Goal: Information Seeking & Learning: Learn about a topic

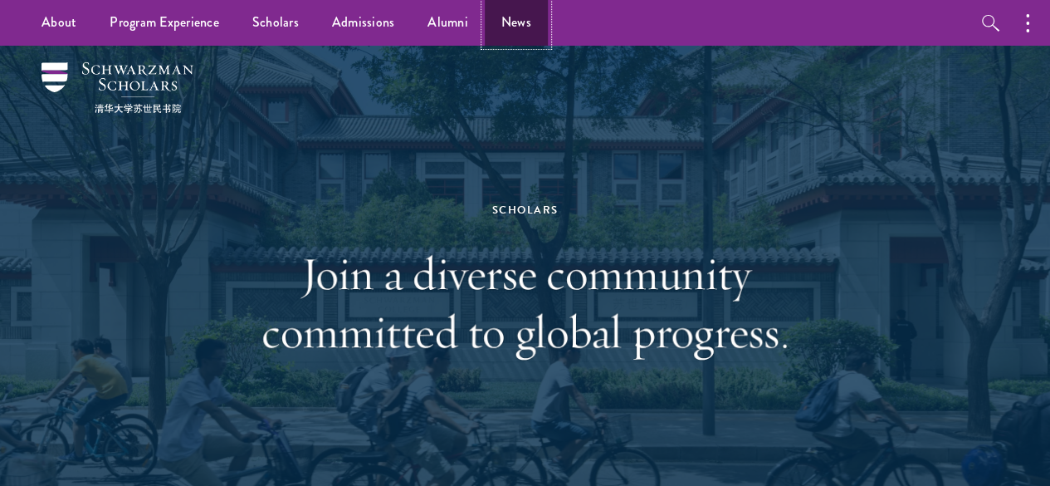
click at [516, 19] on link "News" at bounding box center [516, 23] width 63 height 46
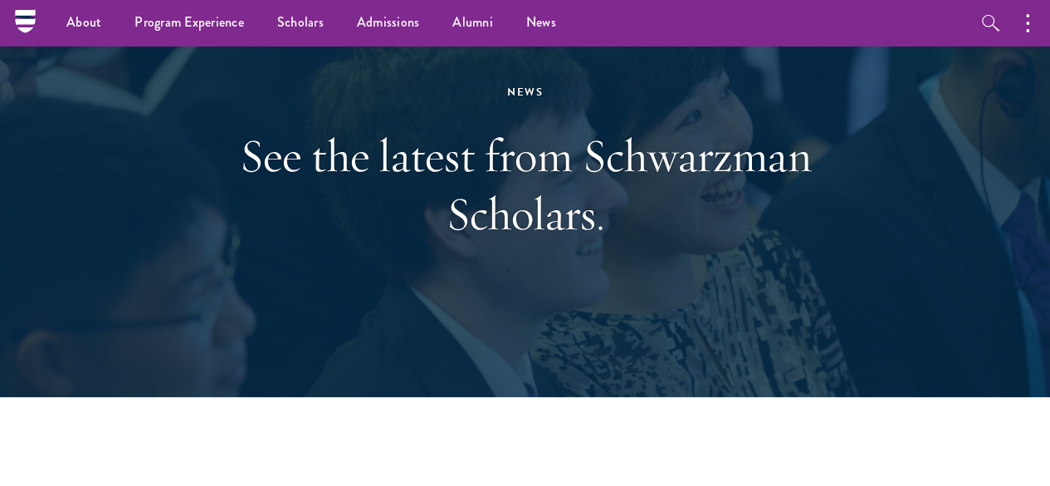
scroll to position [83, 0]
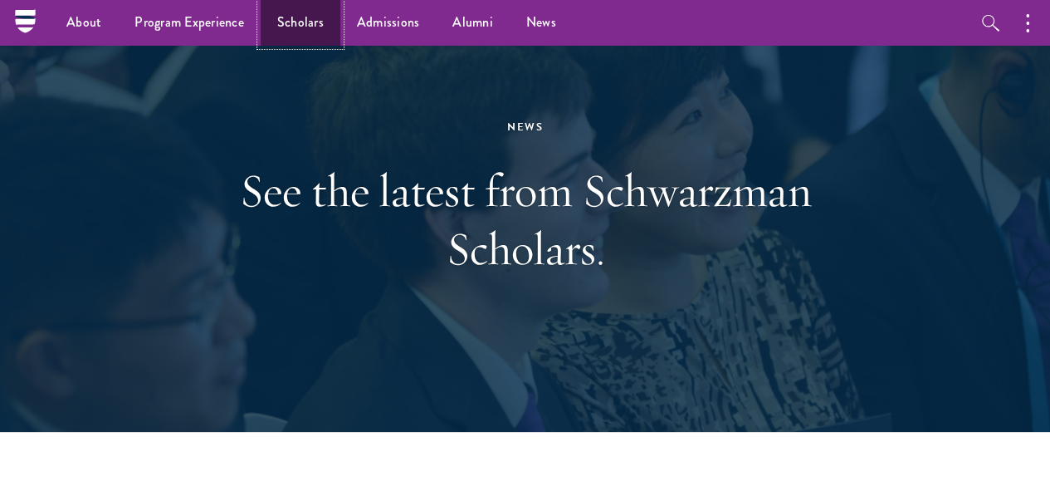
click at [294, 27] on link "Scholars" at bounding box center [301, 23] width 80 height 46
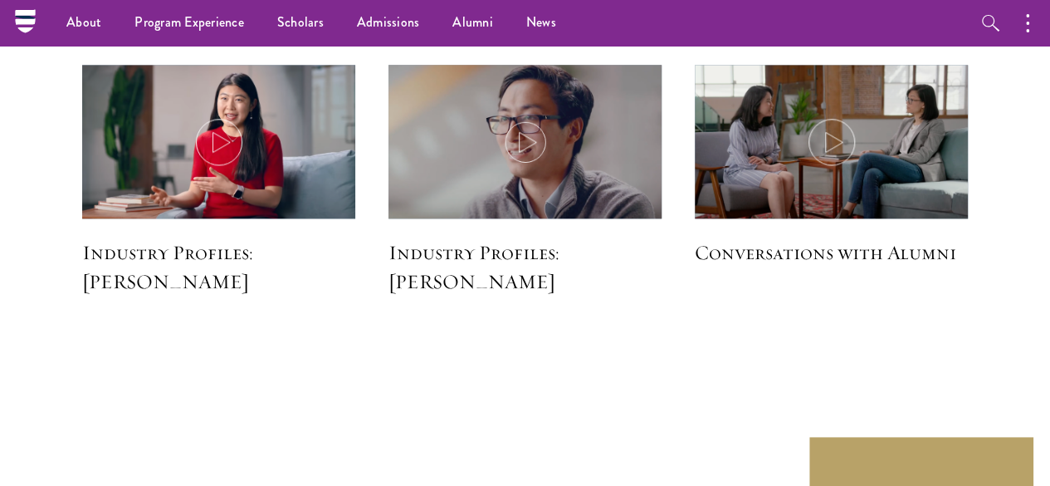
scroll to position [4016, 0]
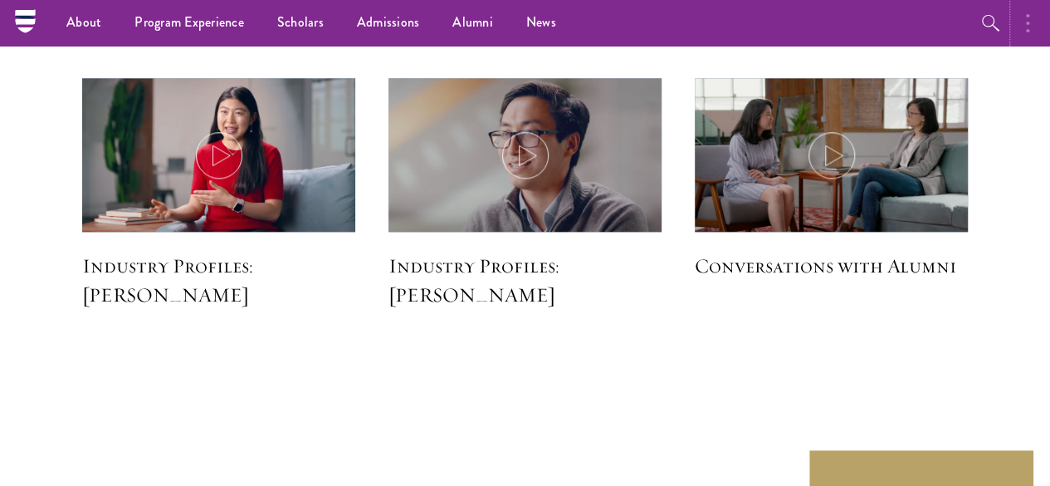
click at [1026, 25] on icon "button" at bounding box center [1027, 23] width 3 height 20
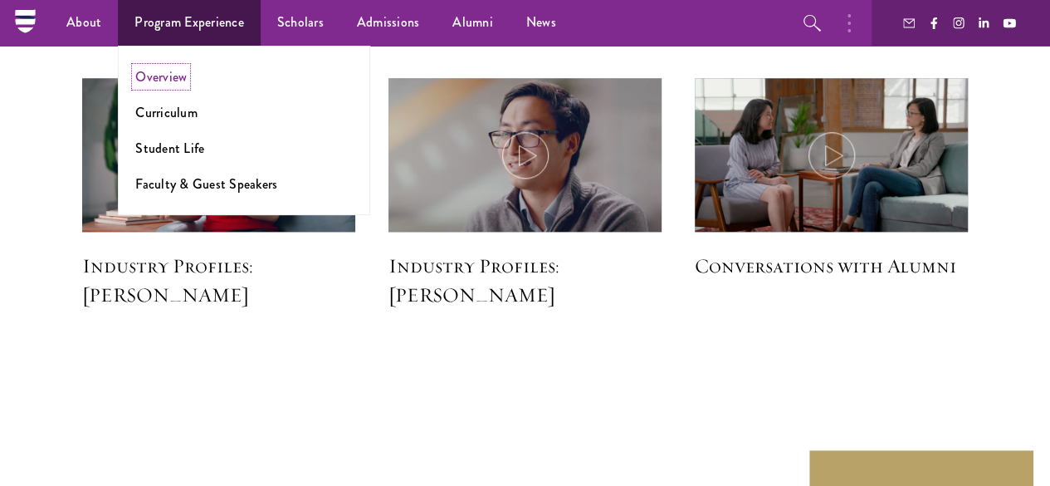
click at [166, 81] on link "Overview" at bounding box center [160, 76] width 51 height 19
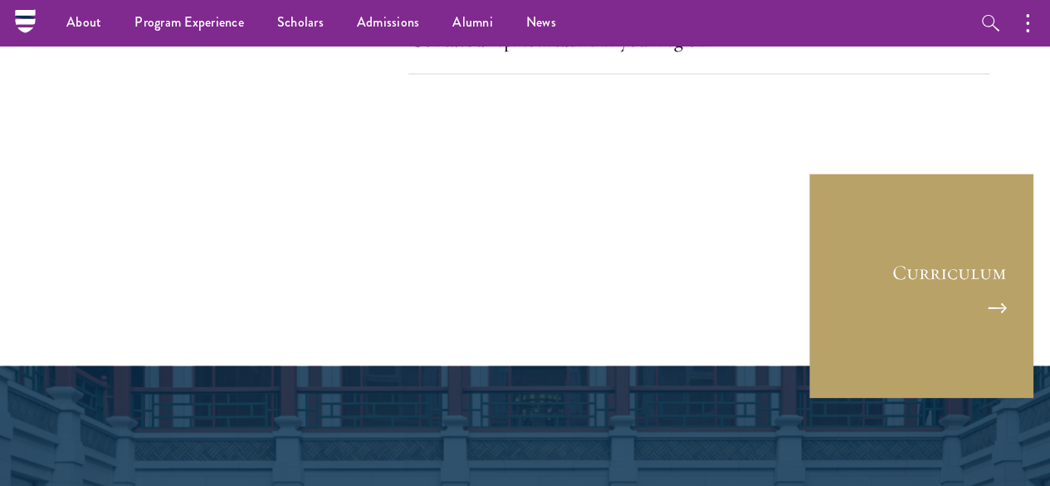
scroll to position [7780, 0]
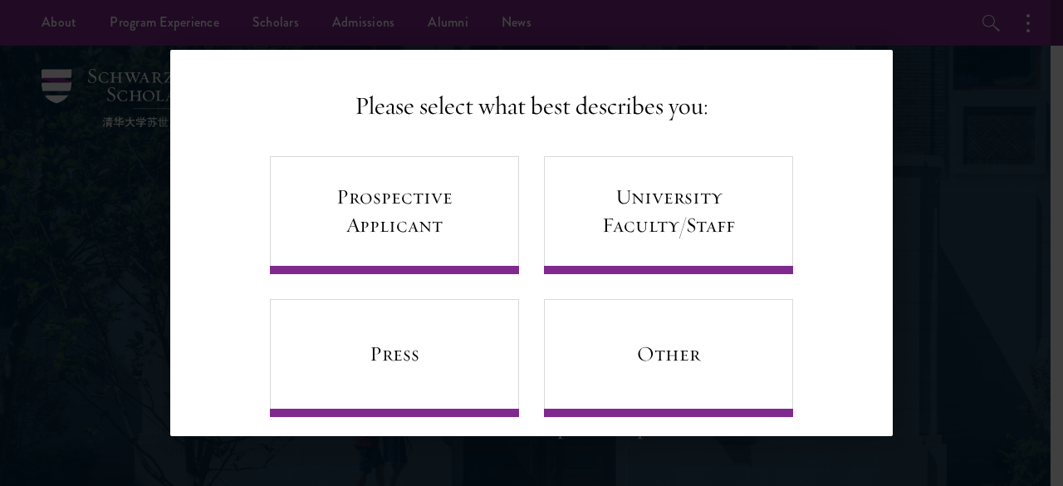
scroll to position [107, 0]
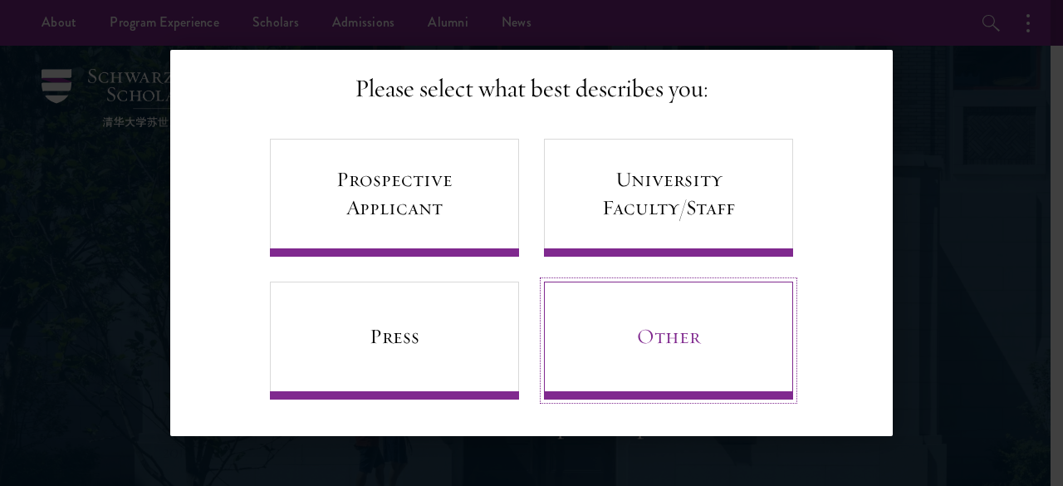
click at [674, 340] on link "Other" at bounding box center [668, 340] width 249 height 118
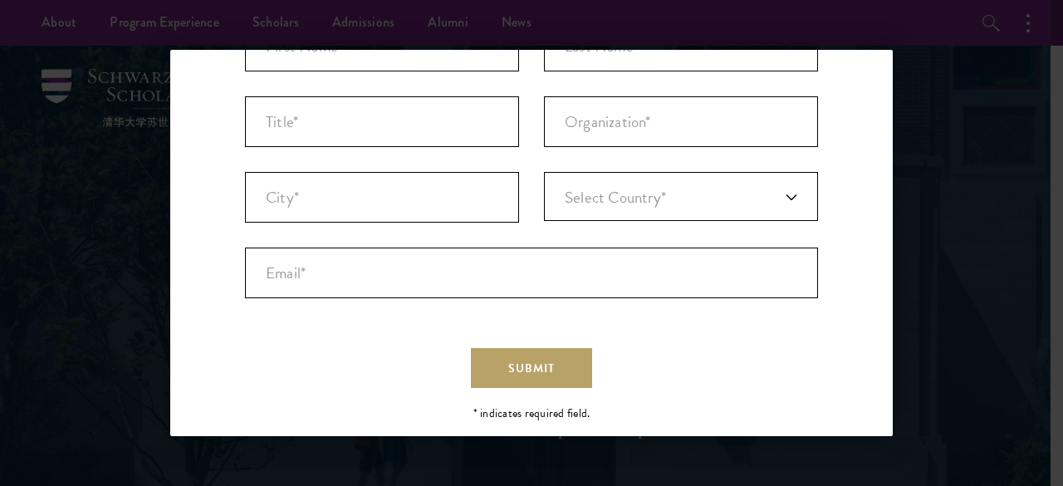
scroll to position [249, 0]
